Goal: Use online tool/utility: Utilize a website feature to perform a specific function

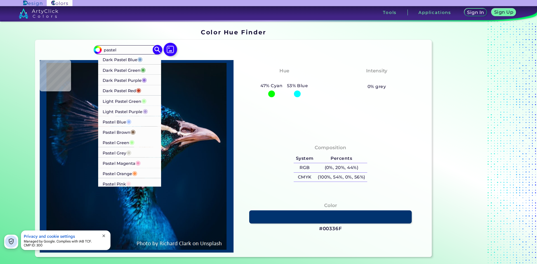
type input "pastel"
click at [124, 143] on p "Pastel Green ◉" at bounding box center [119, 142] width 32 height 10
type input "#b0ff9d"
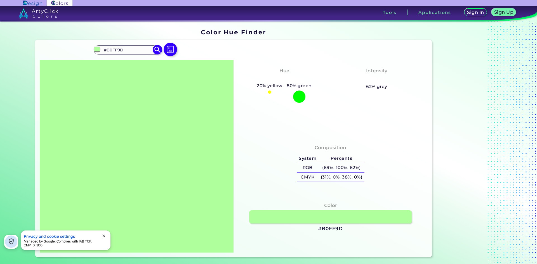
click at [157, 51] on img at bounding box center [158, 50] width 10 height 10
click at [155, 51] on img at bounding box center [158, 50] width 10 height 10
click at [149, 51] on input "#B0FF9D" at bounding box center [127, 50] width 52 height 8
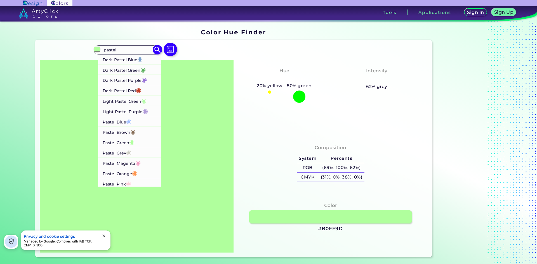
type input "pastel"
click at [117, 142] on p "Pastel Green ◉" at bounding box center [119, 142] width 32 height 10
type input "#b0ff9d"
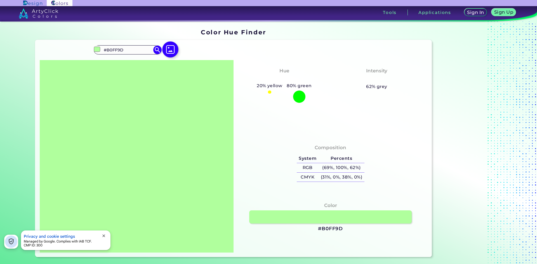
click at [170, 53] on img at bounding box center [170, 49] width 16 height 16
click at [0, 0] on input "file" at bounding box center [0, 0] width 0 height 0
click at [112, 49] on input "#B0FF9D" at bounding box center [127, 50] width 52 height 8
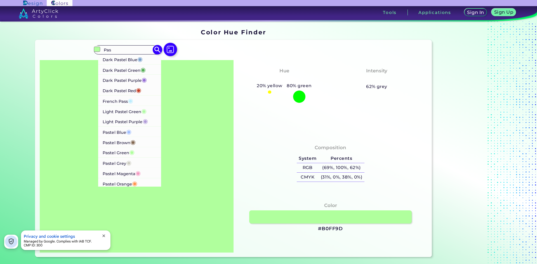
type input "Pas"
click at [105, 152] on p "Pastel Green ◉" at bounding box center [119, 152] width 32 height 10
type input "#b0ff9d"
type input "#B0FF9D"
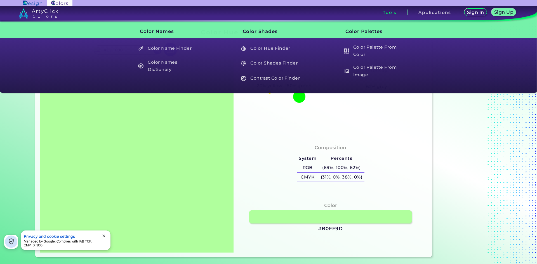
click at [391, 11] on h3 "Tools" at bounding box center [390, 12] width 14 height 4
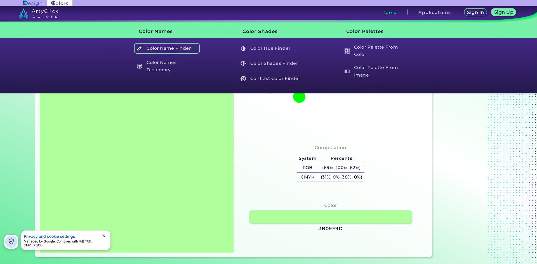
click at [175, 46] on h5 "Color Name Finder" at bounding box center [167, 48] width 66 height 11
